Goal: Information Seeking & Learning: Learn about a topic

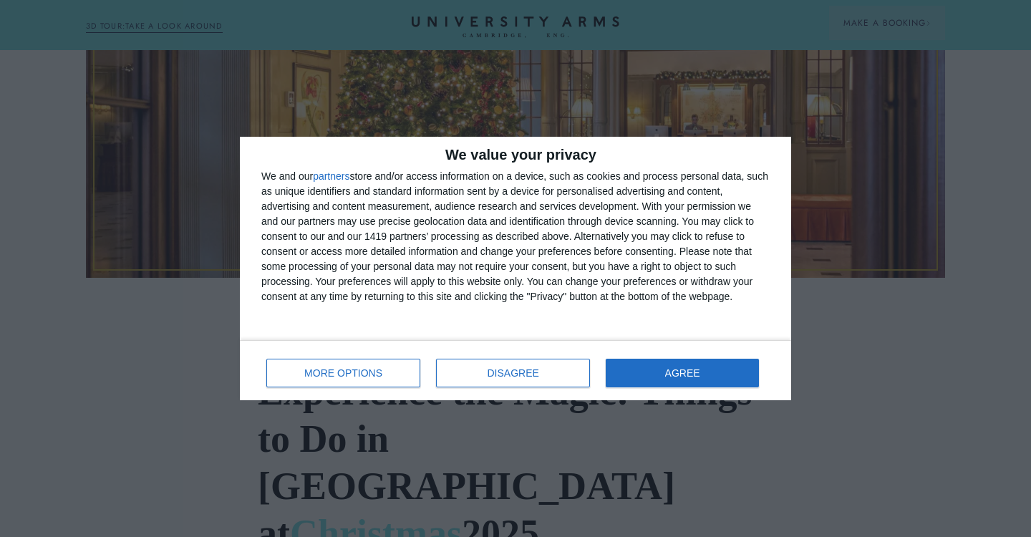
scroll to position [596, 0]
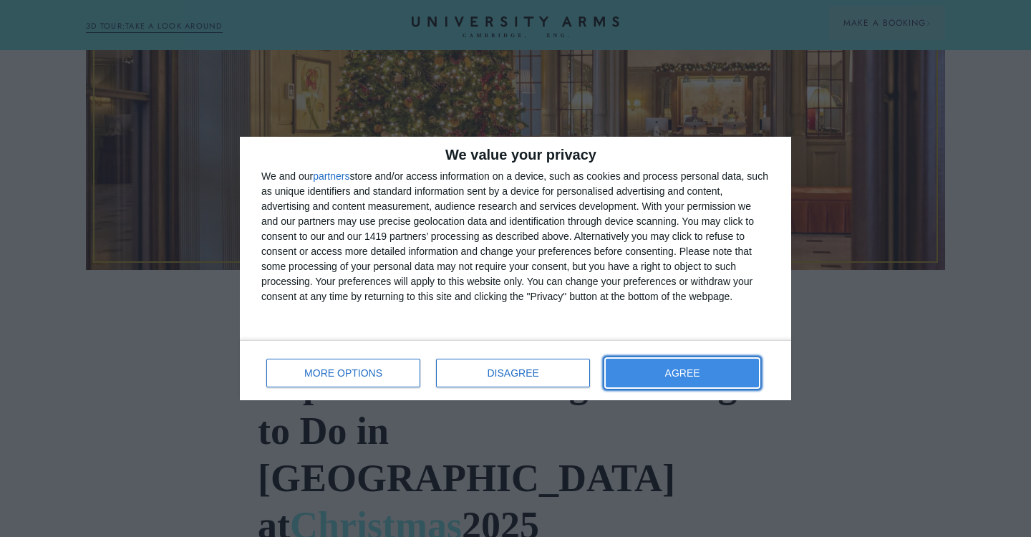
click at [708, 364] on button "AGREE" at bounding box center [682, 373] width 153 height 29
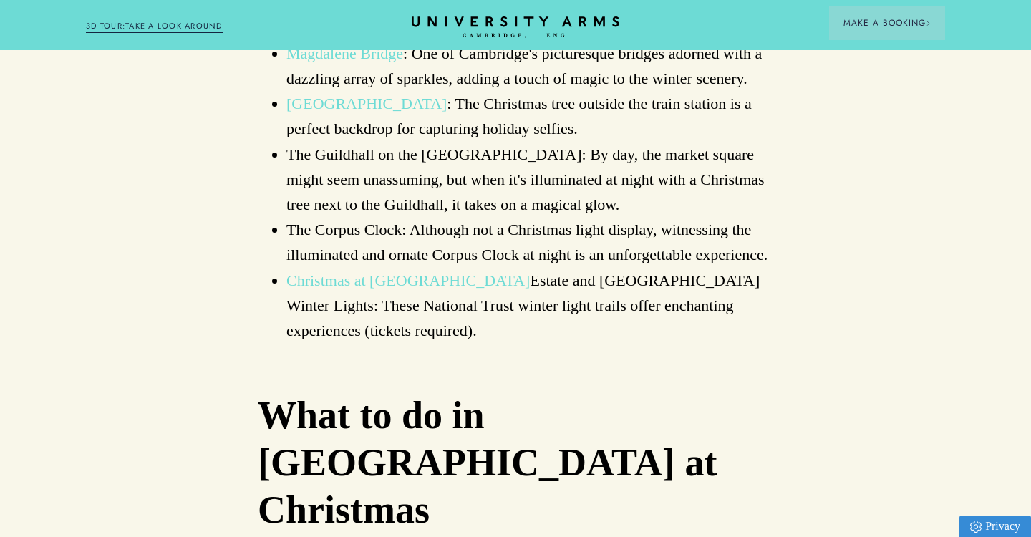
scroll to position [4126, 0]
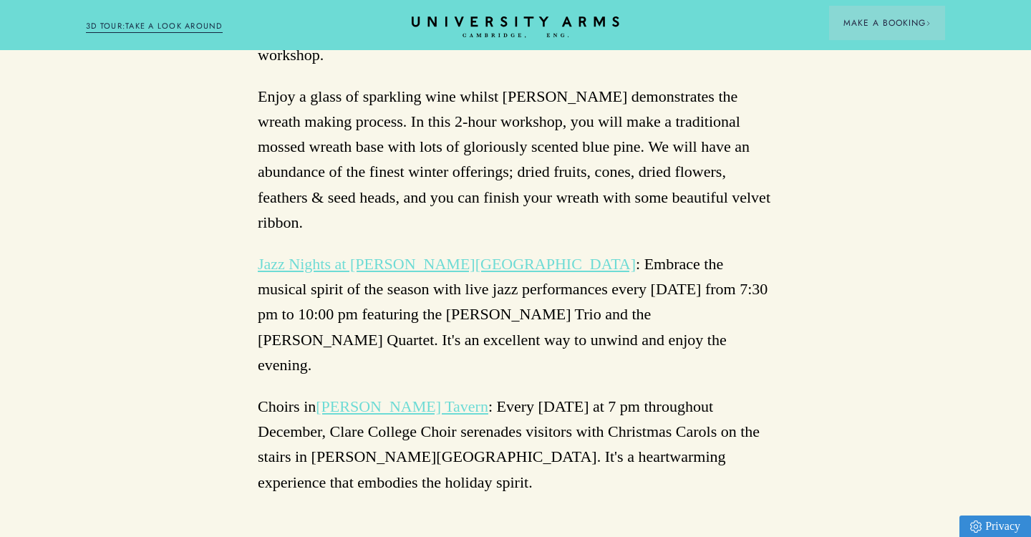
scroll to position [5405, 0]
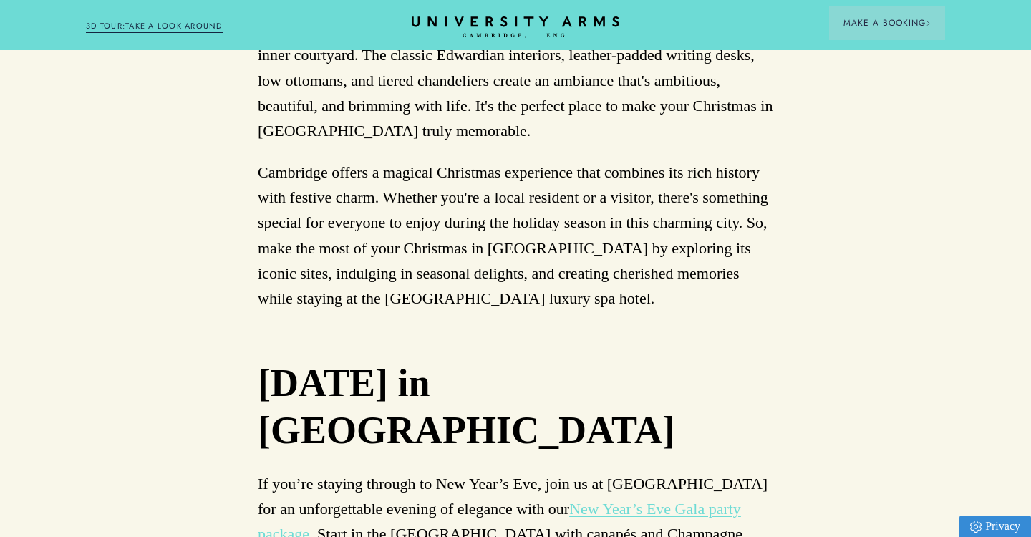
scroll to position [9207, 0]
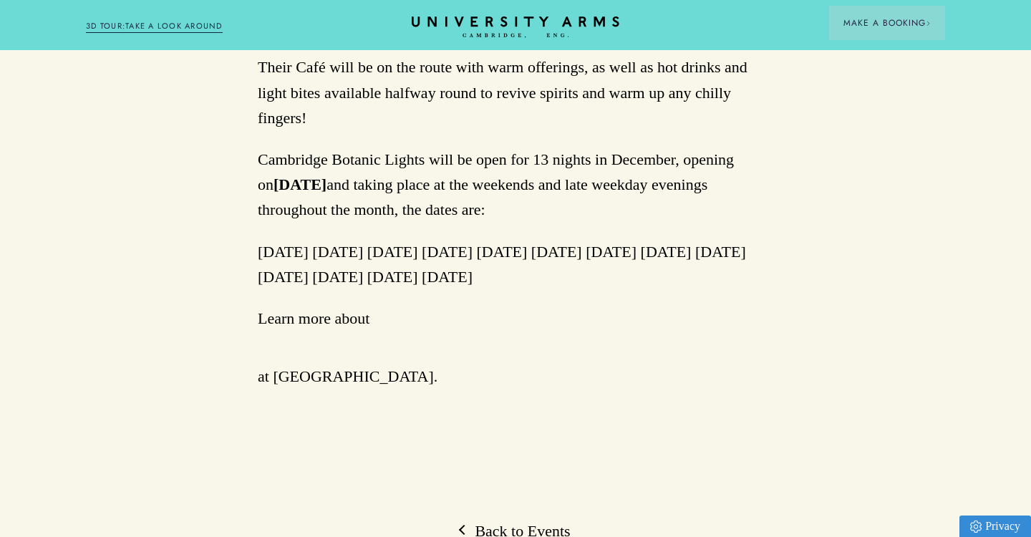
scroll to position [1370, 0]
